Goal: Task Accomplishment & Management: Manage account settings

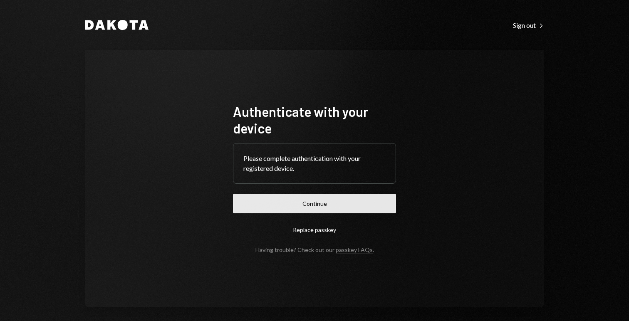
click at [343, 204] on button "Continue" at bounding box center [314, 204] width 163 height 20
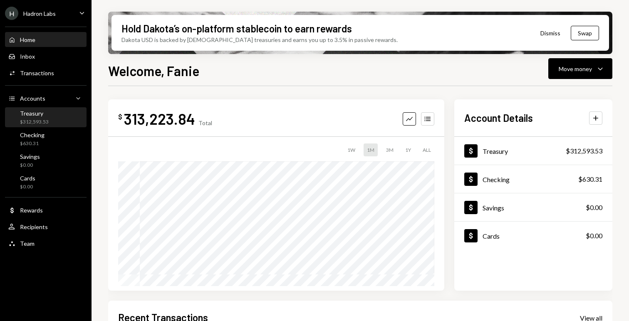
click at [31, 124] on div "$312,593.53" at bounding box center [34, 122] width 29 height 7
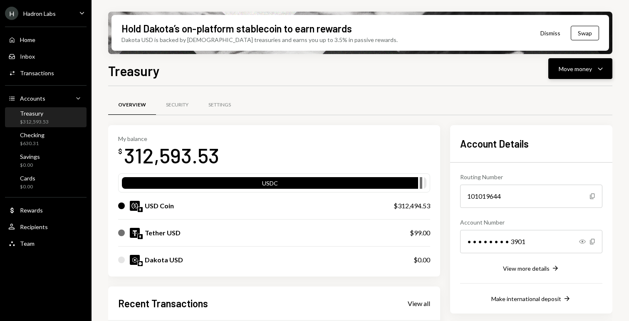
click at [586, 72] on div "Move money" at bounding box center [575, 68] width 33 height 9
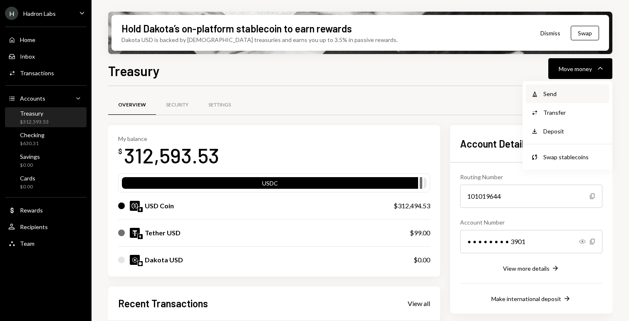
click at [557, 91] on div "Send" at bounding box center [573, 93] width 61 height 9
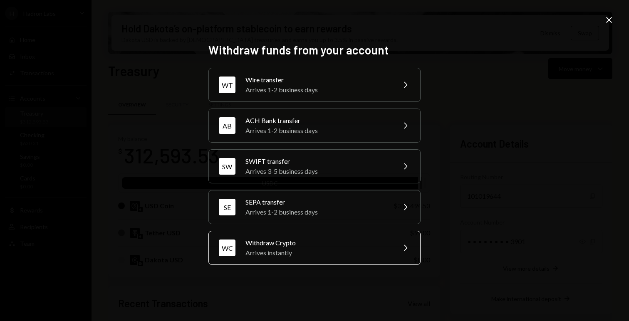
click at [320, 238] on div "Withdraw Crypto" at bounding box center [317, 243] width 145 height 10
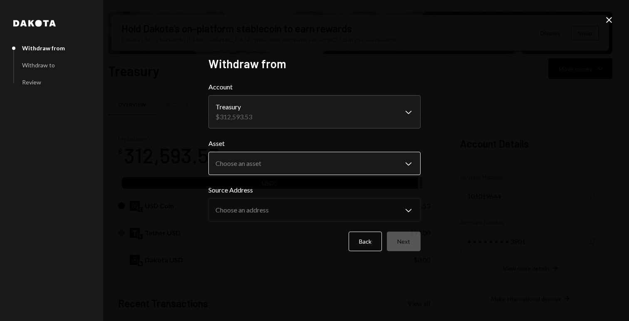
click at [292, 157] on body "H Hadron Labs Caret Down Home Home Inbox Inbox Activities Transactions Accounts…" at bounding box center [314, 160] width 629 height 321
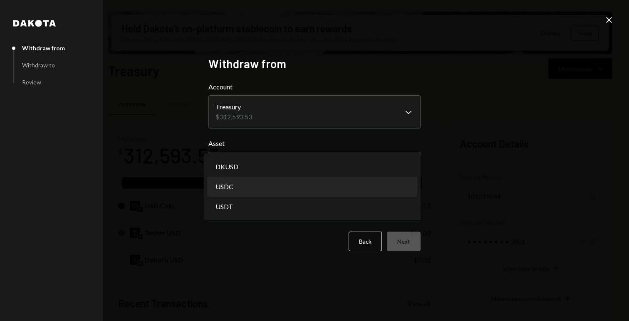
select select "****"
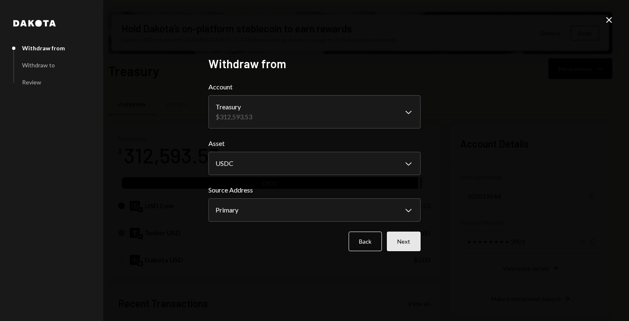
click at [411, 245] on button "Next" at bounding box center [404, 242] width 34 height 20
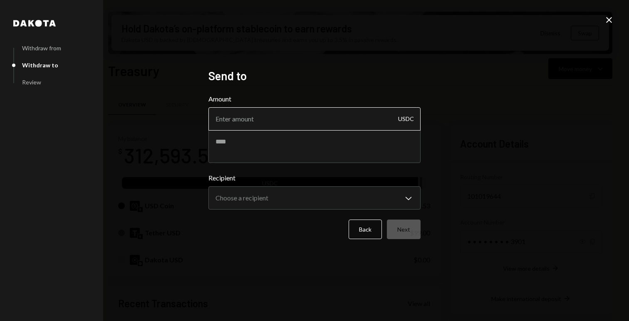
click at [284, 126] on input "Amount" at bounding box center [314, 118] width 212 height 23
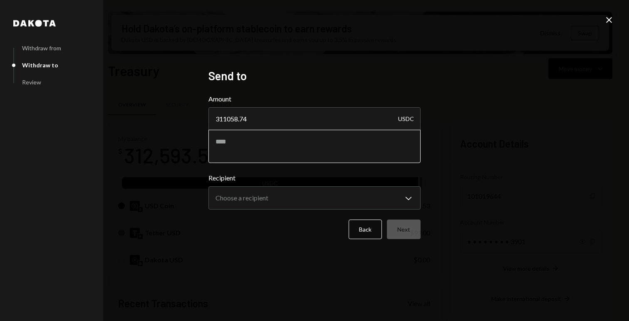
type input "311058.74"
click at [245, 141] on textarea at bounding box center [314, 146] width 212 height 33
type textarea "**********"
click at [255, 198] on body "H Hadron Labs Caret Down Home Home Inbox Inbox Activities Transactions Accounts…" at bounding box center [314, 160] width 629 height 321
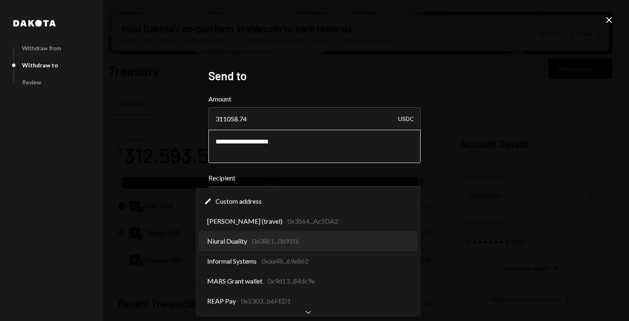
select select "**********"
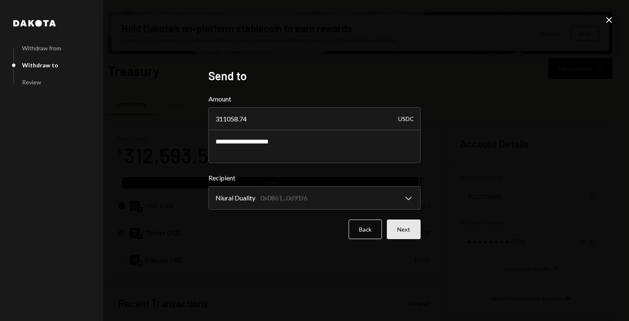
click at [394, 228] on button "Next" at bounding box center [404, 230] width 34 height 20
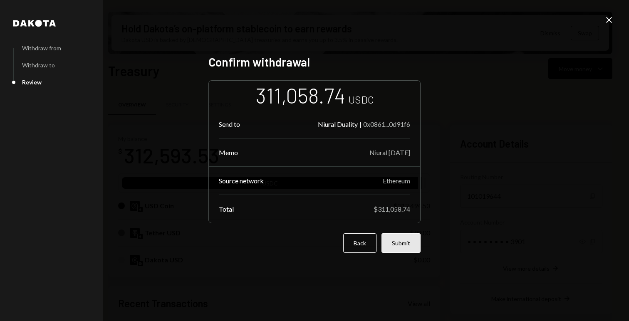
click at [397, 240] on button "Submit" at bounding box center [401, 243] width 39 height 20
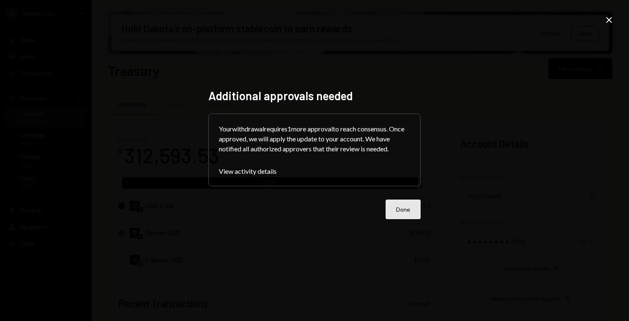
click at [400, 212] on button "Done" at bounding box center [403, 210] width 35 height 20
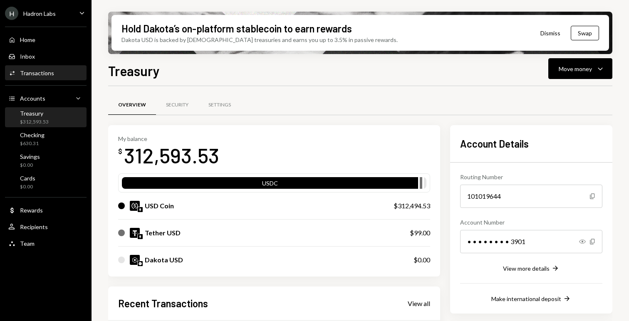
click at [30, 70] on div "Transactions" at bounding box center [37, 72] width 34 height 7
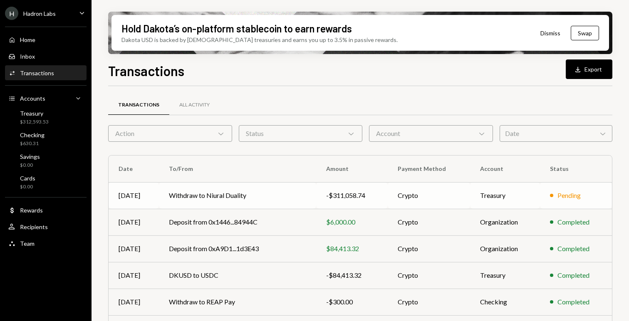
click at [229, 204] on td "Withdraw to Niural Duality" at bounding box center [237, 195] width 157 height 27
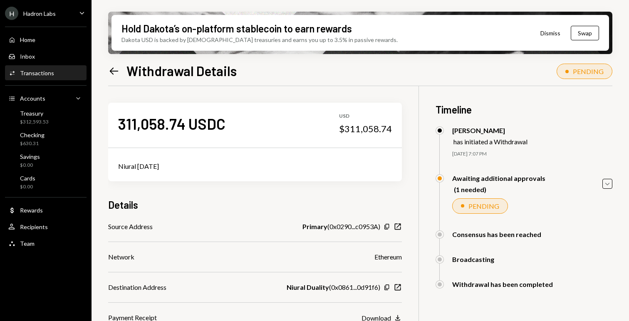
click at [56, 15] on div "H Hadron Labs Caret Down" at bounding box center [46, 13] width 92 height 13
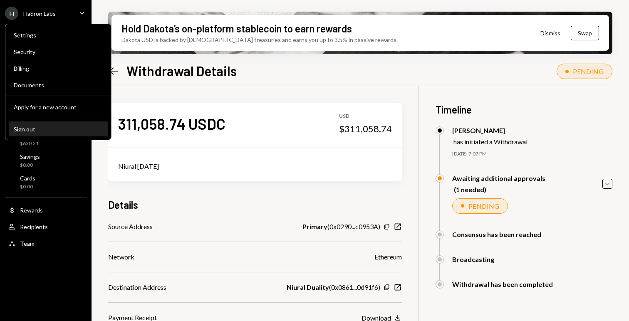
click at [57, 127] on div "Sign out" at bounding box center [58, 129] width 89 height 7
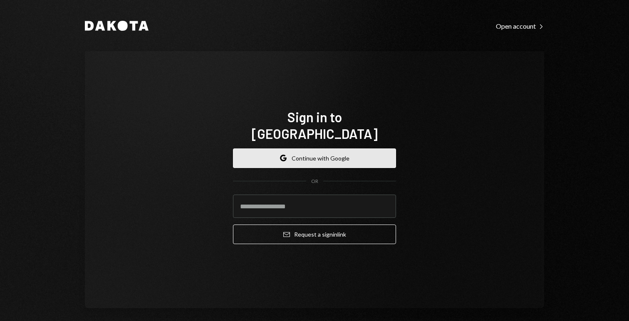
click at [322, 149] on button "Google Continue with Google" at bounding box center [314, 159] width 163 height 20
